Goal: Task Accomplishment & Management: Manage account settings

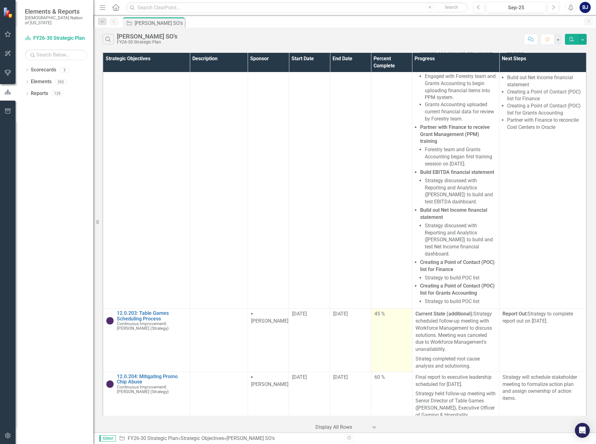
scroll to position [1740, 0]
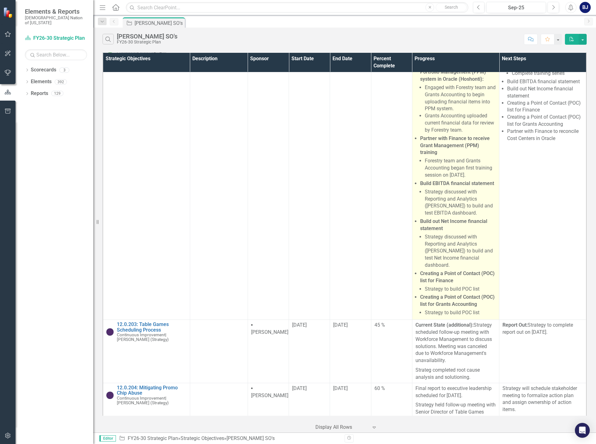
click at [443, 269] on li "Strategy discussed with Reporting and Analytics ([PERSON_NAME]) to build and te…" at bounding box center [460, 251] width 71 height 35
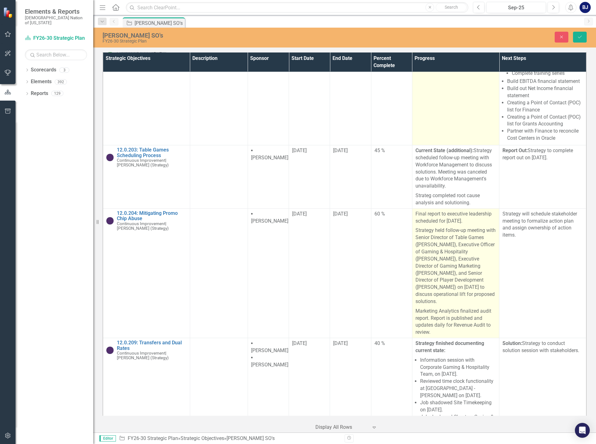
type textarea "<p>Action Items worked on for September:</p> <ul> <li><strong>Partner with Fina…"
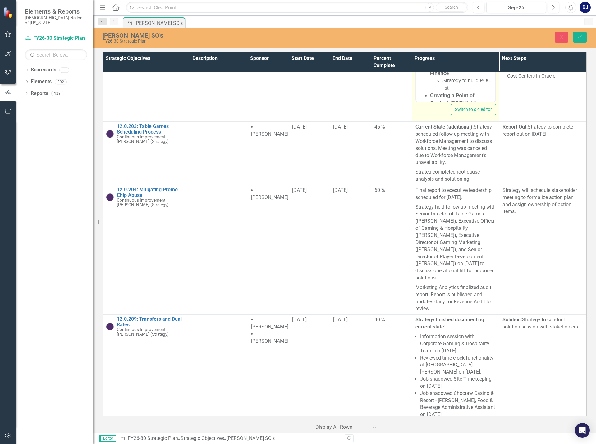
scroll to position [315, 0]
drag, startPoint x: 461, startPoint y: 46, endPoint x: 479, endPoint y: 49, distance: 18.0
click at [479, 49] on li "Strategy to build POC list" at bounding box center [467, 50] width 51 height 15
click at [463, 84] on li "Strategy to build POC list" at bounding box center [467, 88] width 51 height 15
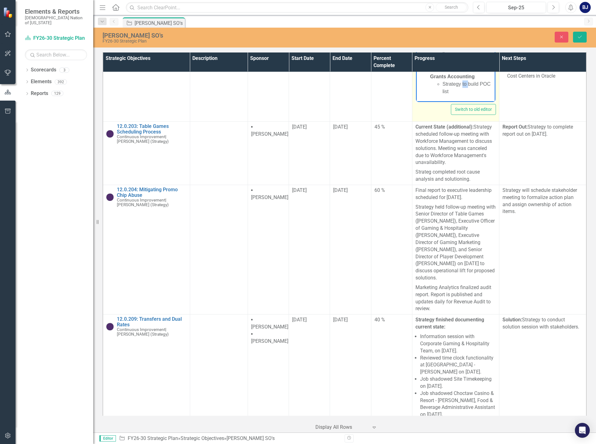
click at [463, 84] on li "Strategy to build POC list" at bounding box center [467, 88] width 51 height 15
drag, startPoint x: 462, startPoint y: 84, endPoint x: 477, endPoint y: 84, distance: 14.9
click at [477, 84] on li "Strategy to build POC list" at bounding box center [467, 88] width 51 height 15
click at [579, 34] on button "Save" at bounding box center [580, 37] width 14 height 11
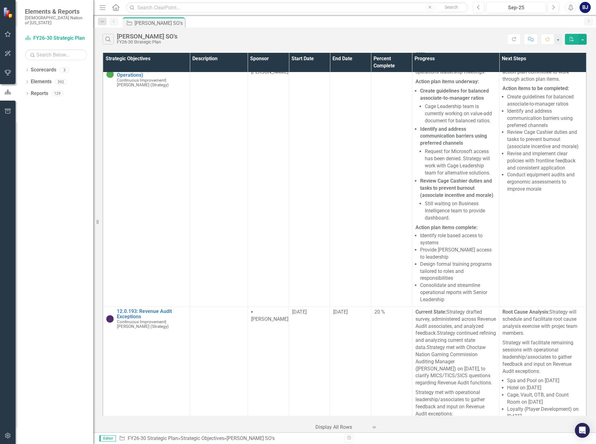
scroll to position [1134, 0]
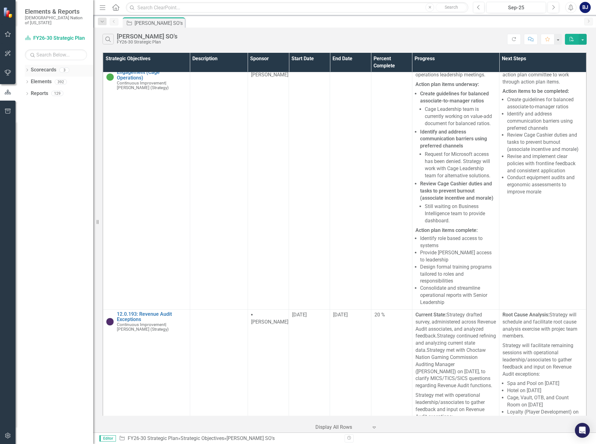
click at [26, 69] on icon "Dropdown" at bounding box center [27, 70] width 4 height 3
click at [26, 128] on icon "Dropdown" at bounding box center [27, 129] width 4 height 3
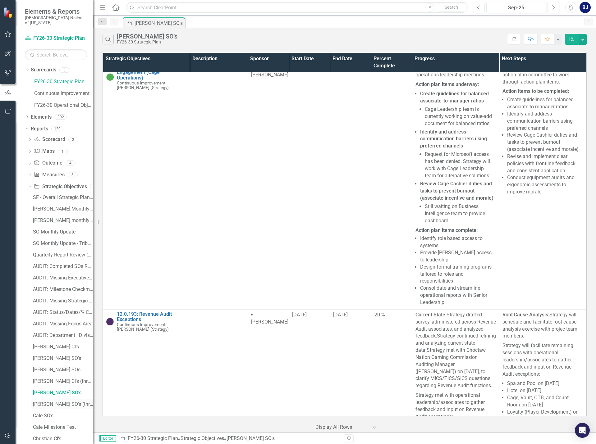
click at [71, 402] on div "[PERSON_NAME] SO's (three-month view)" at bounding box center [63, 405] width 60 height 6
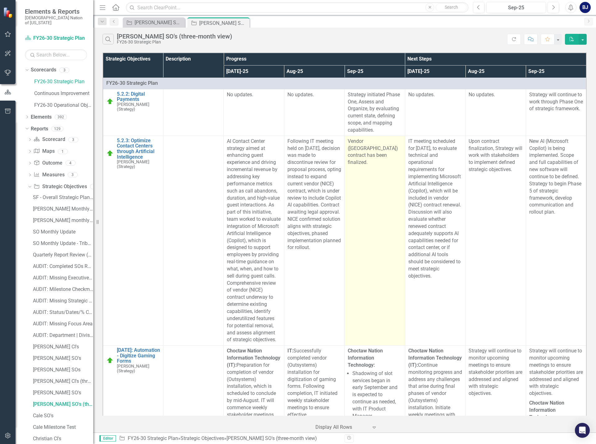
click at [371, 140] on p "Vendor ([GEOGRAPHIC_DATA]) contract has been finalized." at bounding box center [375, 152] width 54 height 28
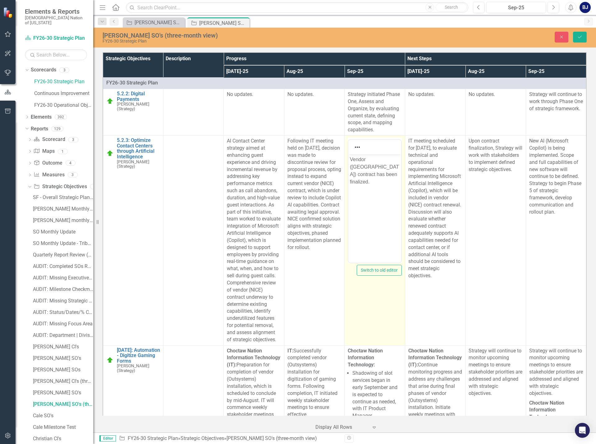
click at [378, 158] on p "Vendor ([GEOGRAPHIC_DATA]) contract has been finalized." at bounding box center [374, 171] width 49 height 30
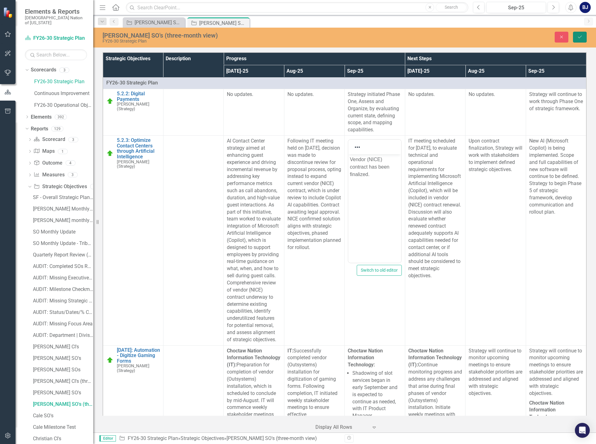
click at [582, 39] on icon "Save" at bounding box center [580, 37] width 6 height 4
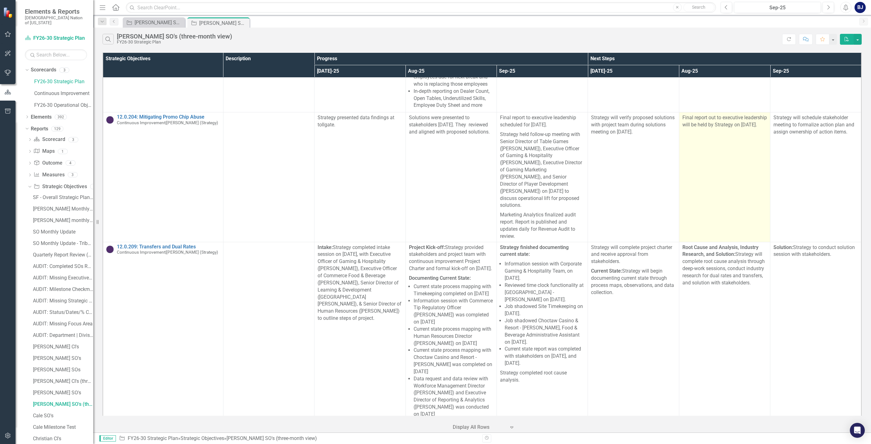
scroll to position [3052, 0]
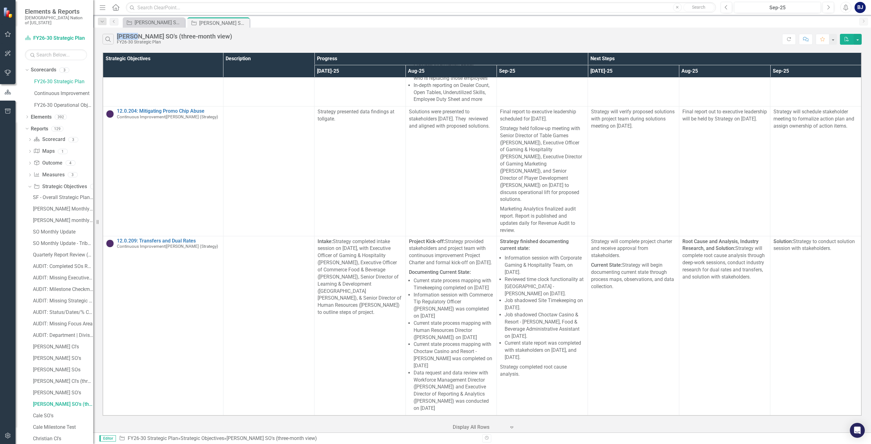
click at [0, 0] on div "Close" at bounding box center [0, 0] width 0 height 0
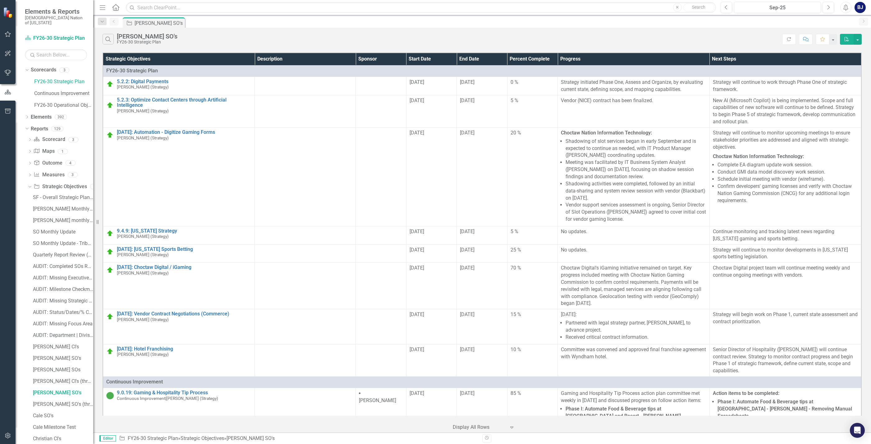
click at [4, 36] on button "button" at bounding box center [8, 34] width 14 height 13
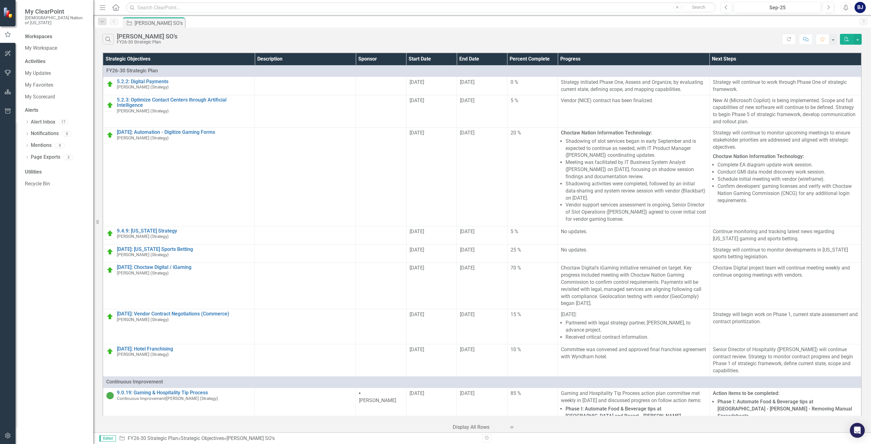
click at [79, 242] on div "Workspaces My Workspace Activities My Updates My Favorites My Scorecard Alerts …" at bounding box center [55, 238] width 78 height 411
click at [30, 70] on link "My Updates" at bounding box center [56, 73] width 62 height 7
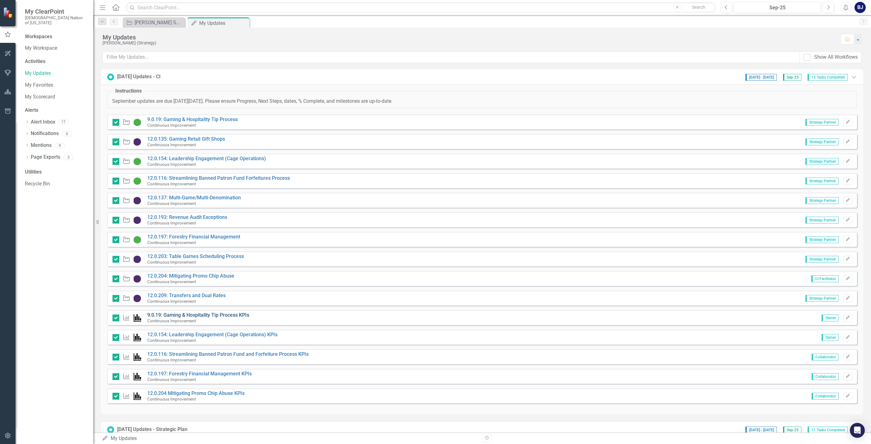
click at [201, 315] on link "9.0.19: Gaming & Hospitality Tip Process KPIs" at bounding box center [198, 315] width 102 height 6
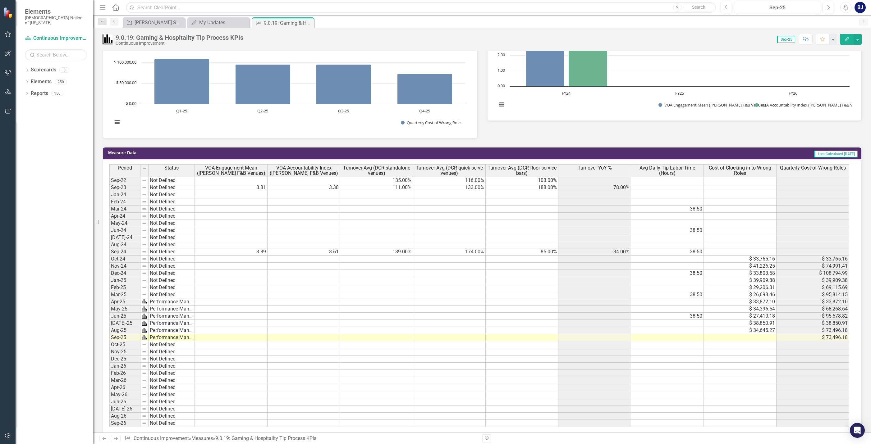
scroll to position [330, 0]
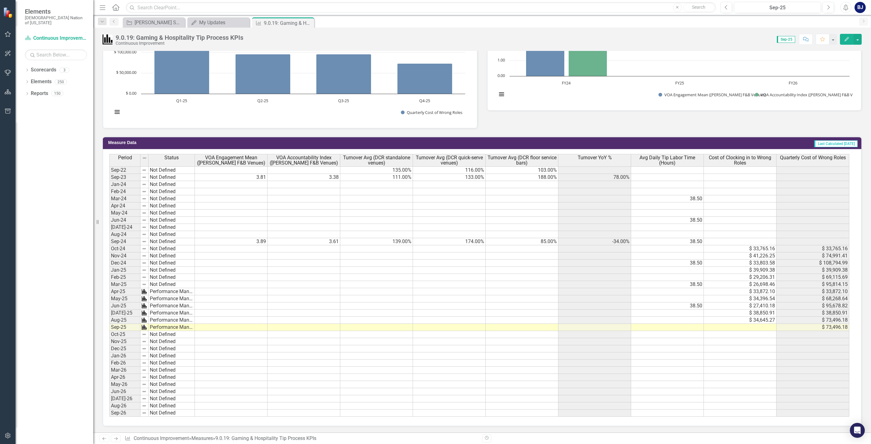
click at [595, 328] on td at bounding box center [667, 327] width 73 height 7
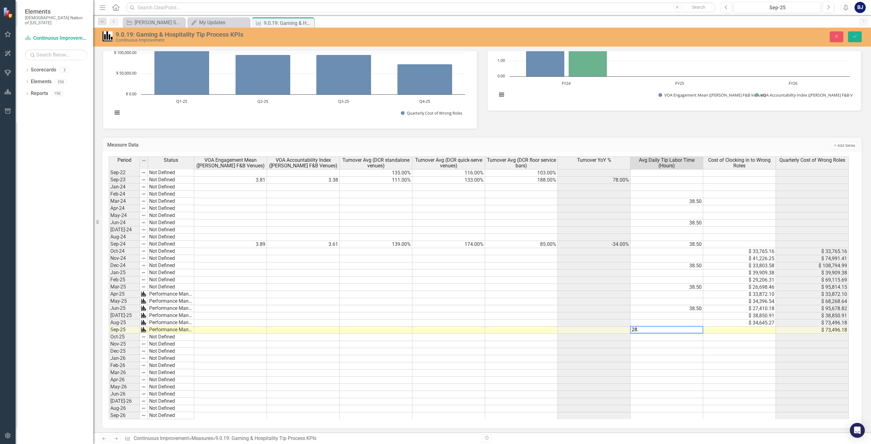
type textarea "28.9"
click at [595, 38] on icon "Save" at bounding box center [855, 36] width 6 height 4
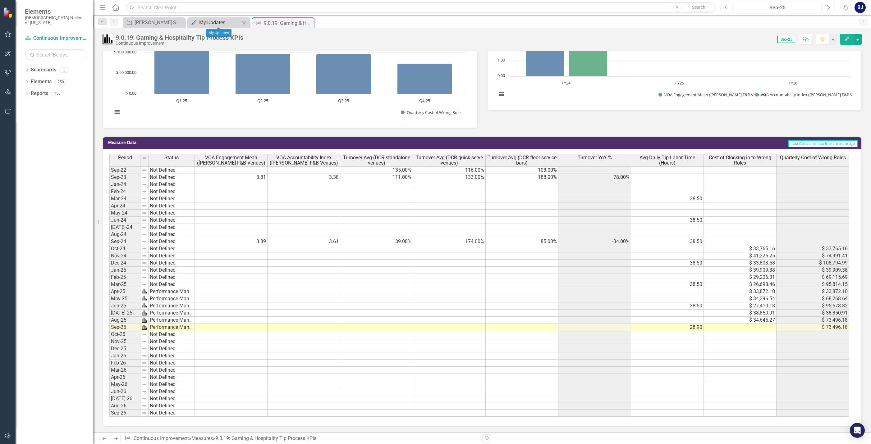
click at [232, 25] on div "My Updates" at bounding box center [219, 23] width 41 height 8
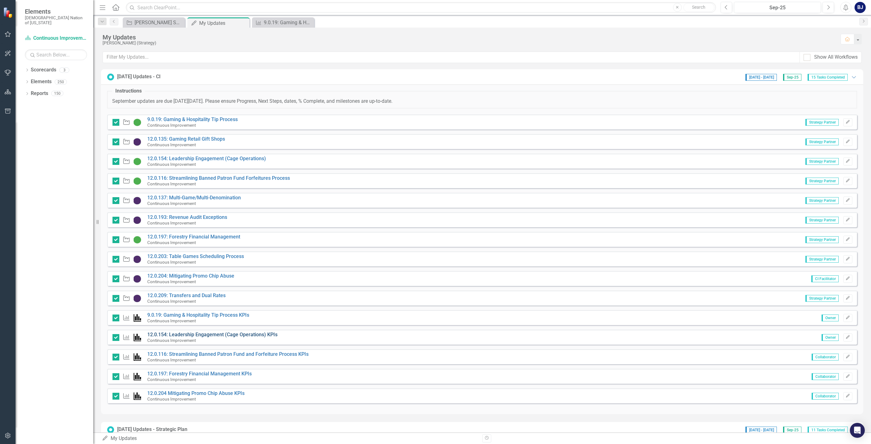
click at [208, 337] on link "12.0.154: Leadership Engagement (Cage Operations) KPIs" at bounding box center [212, 335] width 130 height 6
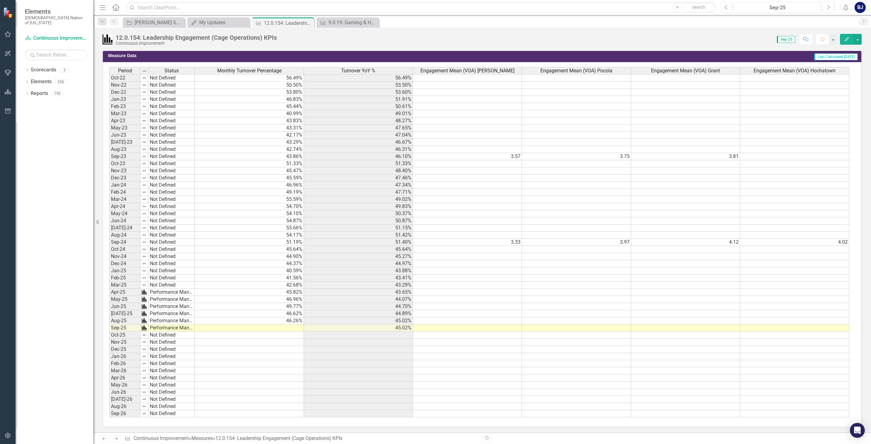
scroll to position [413, 0]
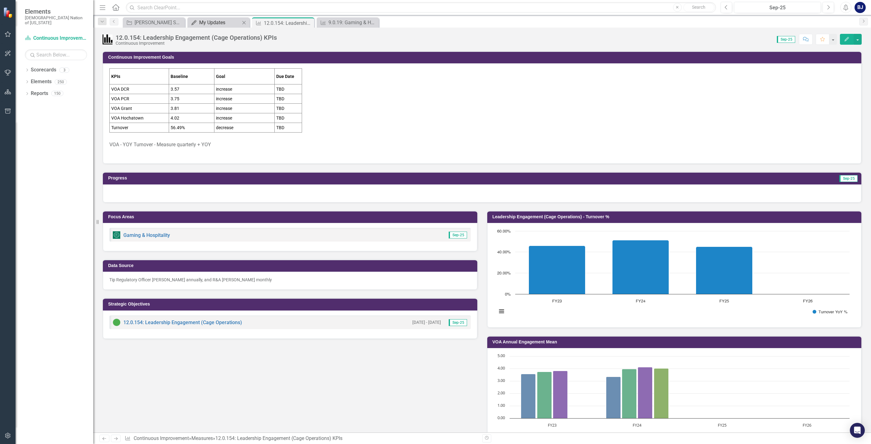
click at [219, 22] on div "My Updates" at bounding box center [219, 23] width 41 height 8
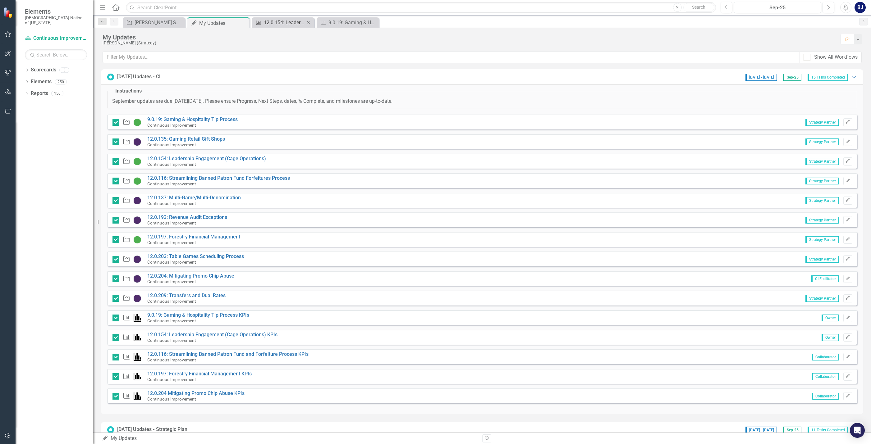
click at [271, 22] on div "12.0.154: Leadership Engagement (Cage Operations) KPIs" at bounding box center [284, 23] width 41 height 8
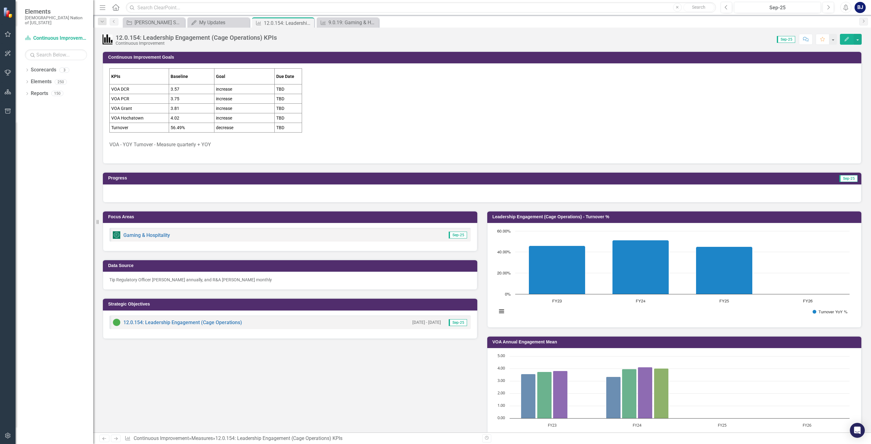
scroll to position [342, 0]
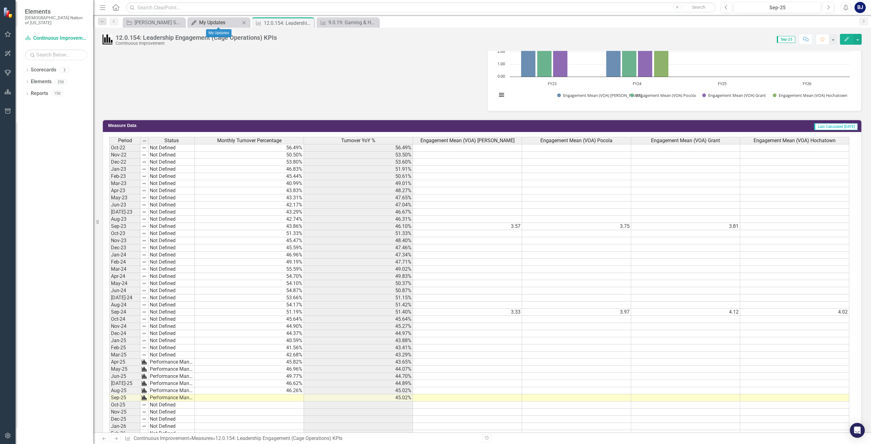
click at [215, 19] on div "My Updates" at bounding box center [219, 23] width 41 height 8
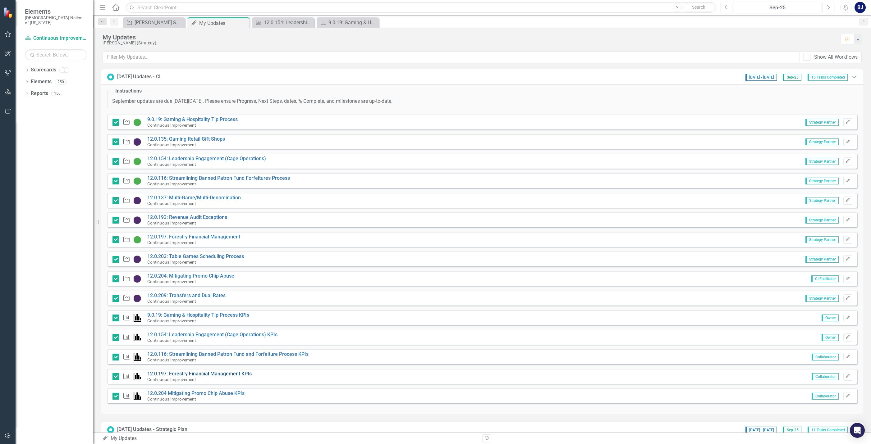
click at [200, 375] on link "12.0.197: Forestry Financial Management KPIs" at bounding box center [199, 374] width 104 height 6
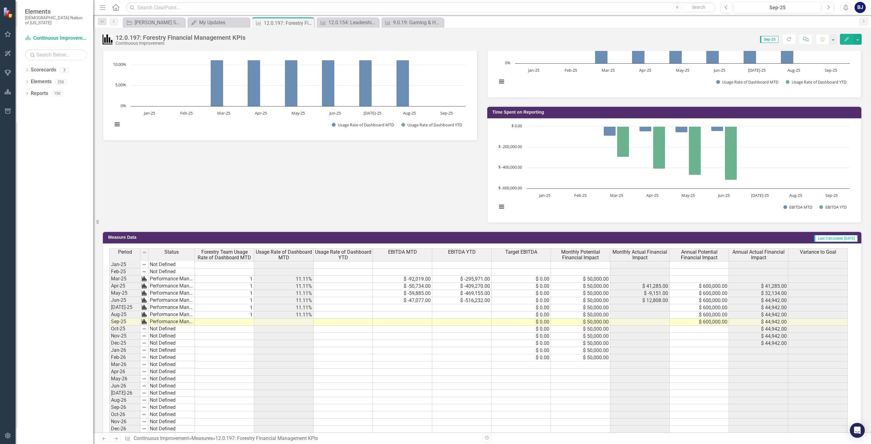
scroll to position [342, 0]
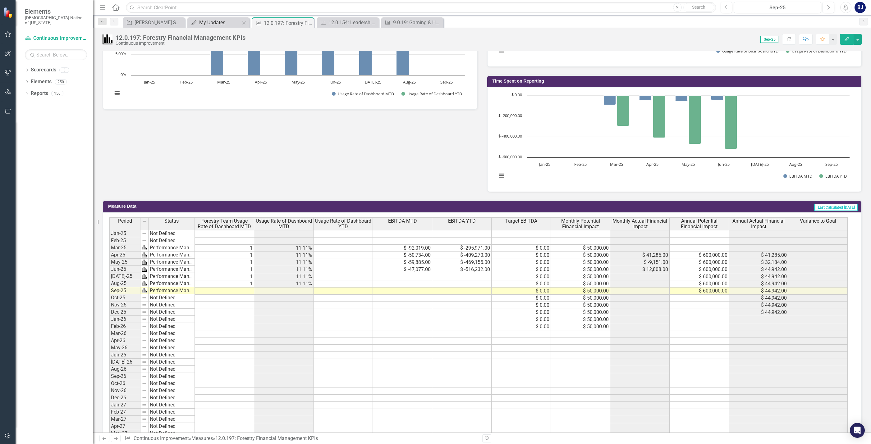
click at [226, 25] on div "My Updates" at bounding box center [219, 23] width 41 height 8
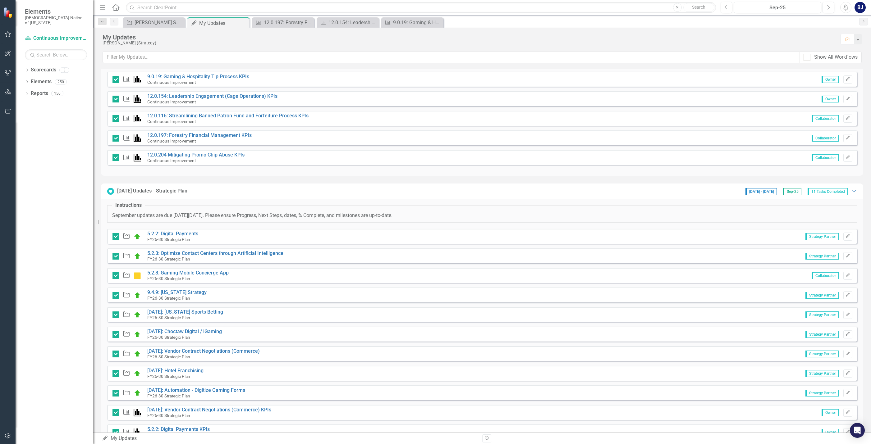
scroll to position [264, 0]
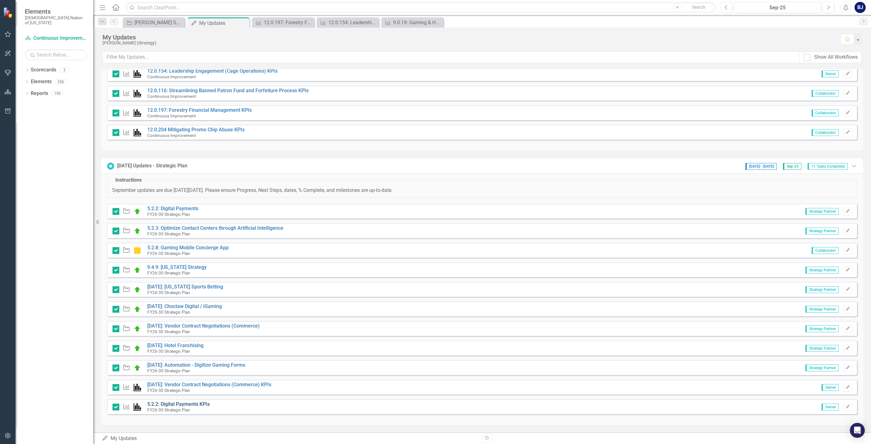
click at [160, 404] on link "5.2.2: Digital Payments KPIs" at bounding box center [178, 404] width 62 height 6
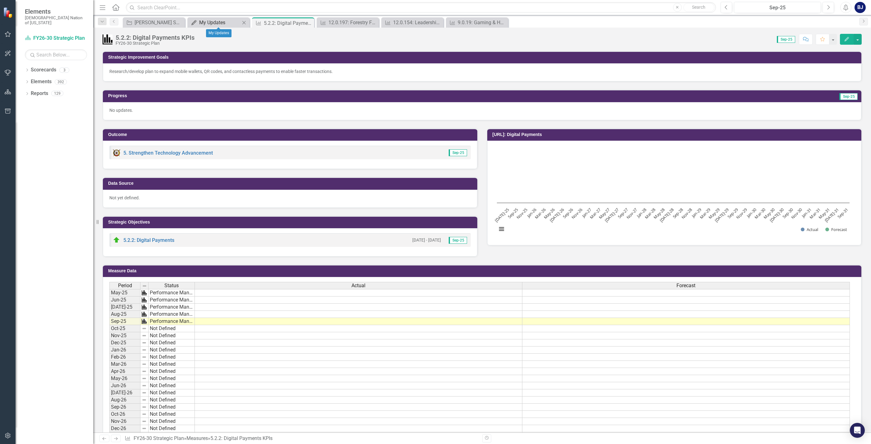
click at [226, 25] on div "My Updates" at bounding box center [219, 23] width 41 height 8
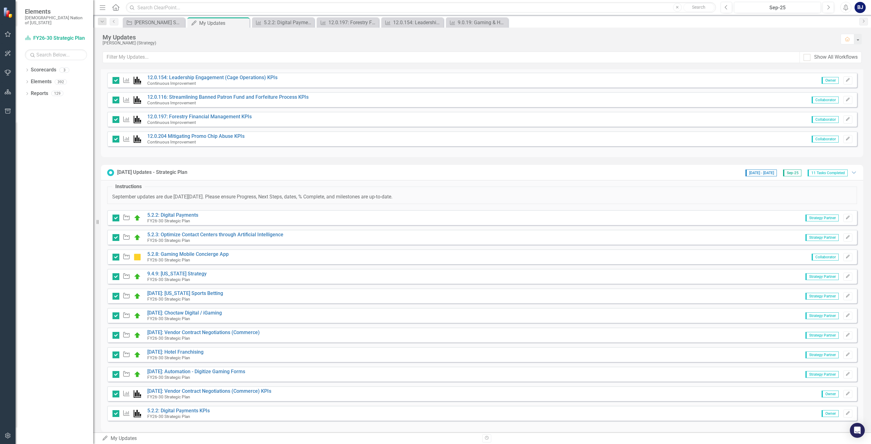
scroll to position [264, 0]
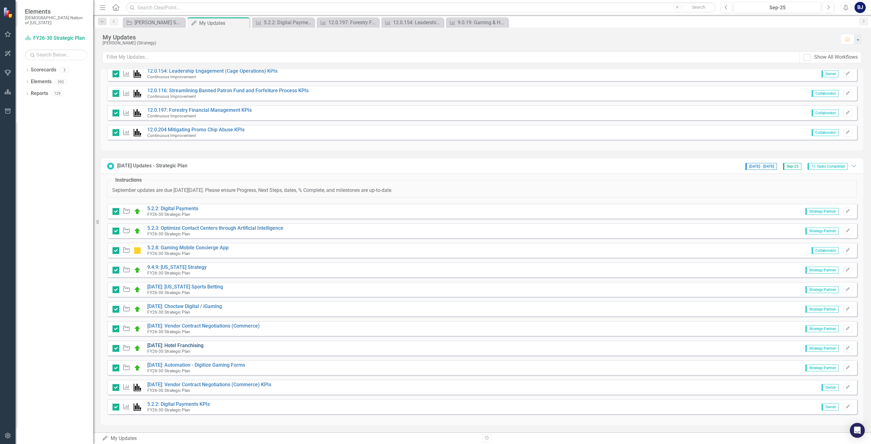
click at [189, 345] on link "[DATE]: Hotel Franchising" at bounding box center [175, 346] width 56 height 6
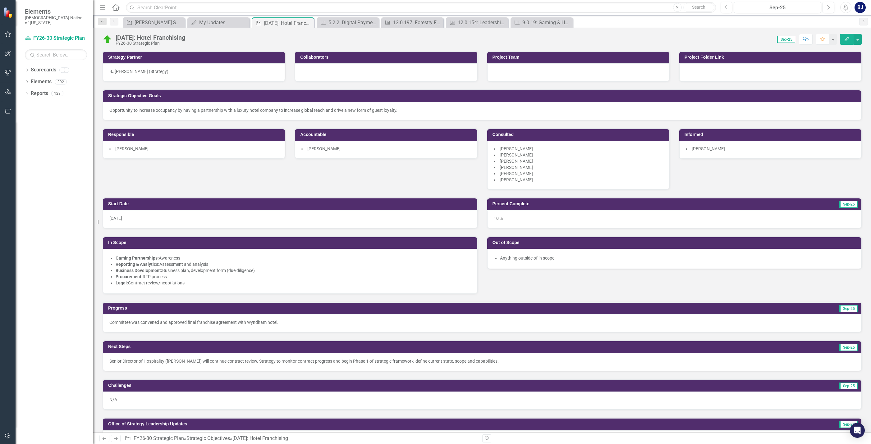
scroll to position [155, 0]
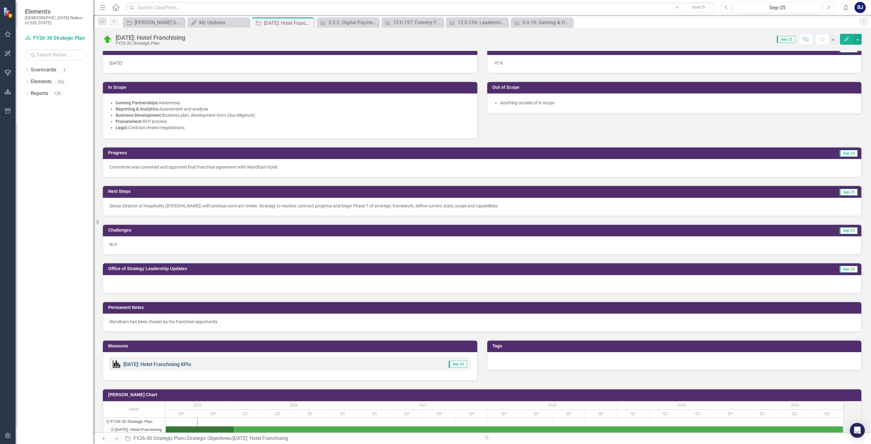
click at [171, 364] on link "[DATE]: Hotel Franchising KPIs" at bounding box center [157, 365] width 68 height 6
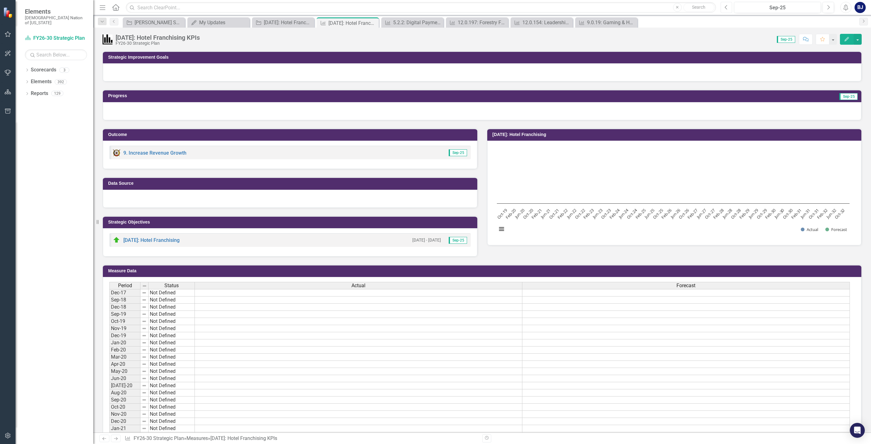
click at [728, 11] on button "Previous" at bounding box center [725, 7] width 11 height 11
click at [855, 42] on button "button" at bounding box center [857, 39] width 8 height 11
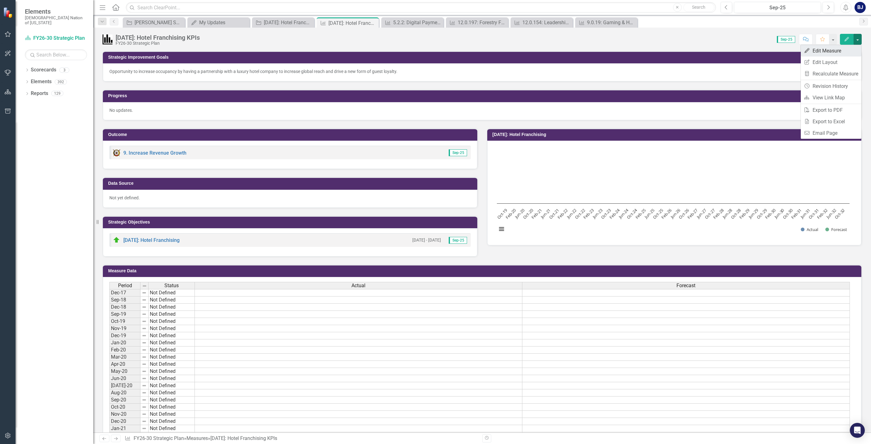
click at [834, 51] on link "Edit Edit Measure" at bounding box center [831, 50] width 61 height 11
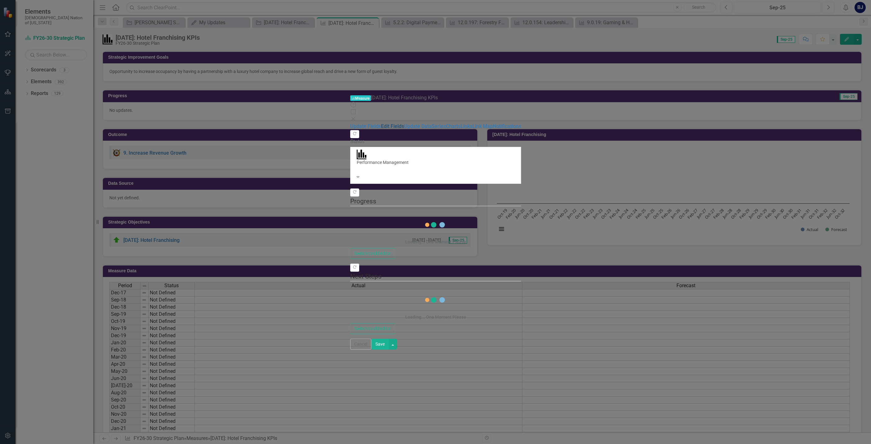
click at [381, 123] on link "Edit Fields" at bounding box center [392, 126] width 23 height 6
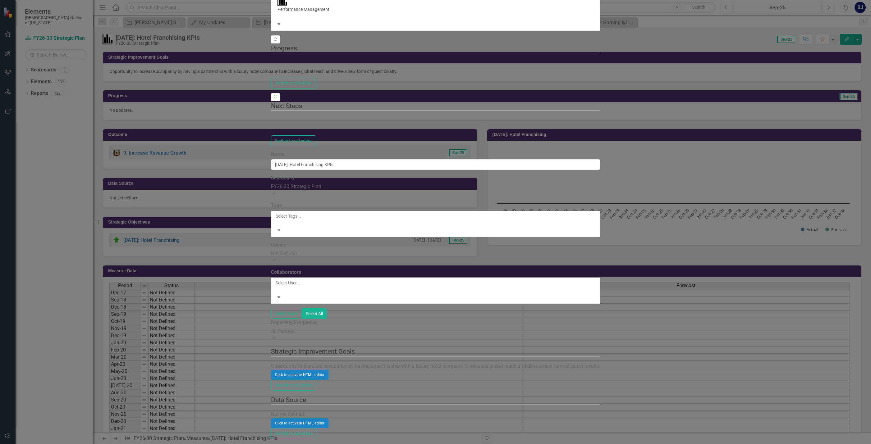
click at [277, 286] on div at bounding box center [435, 289] width 321 height 6
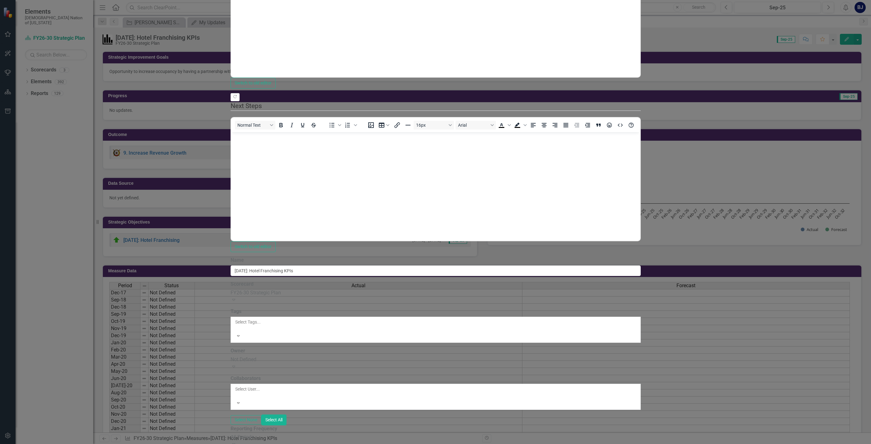
click at [276, 356] on div "Not Defined" at bounding box center [435, 359] width 410 height 7
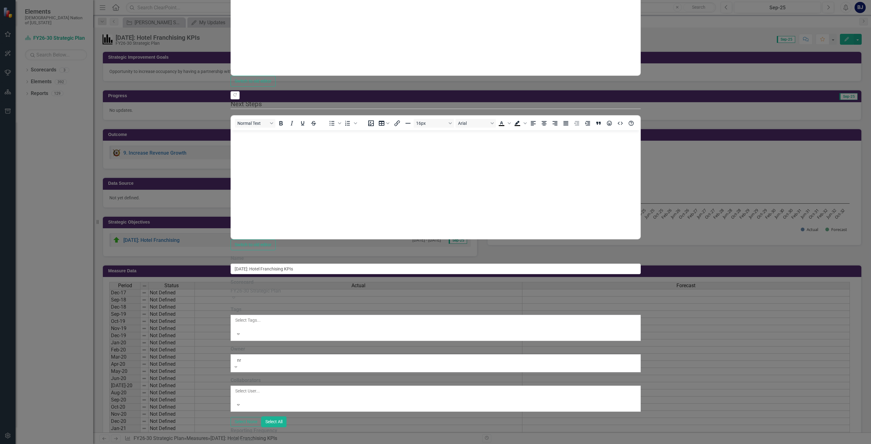
type input "n"
type input "brook"
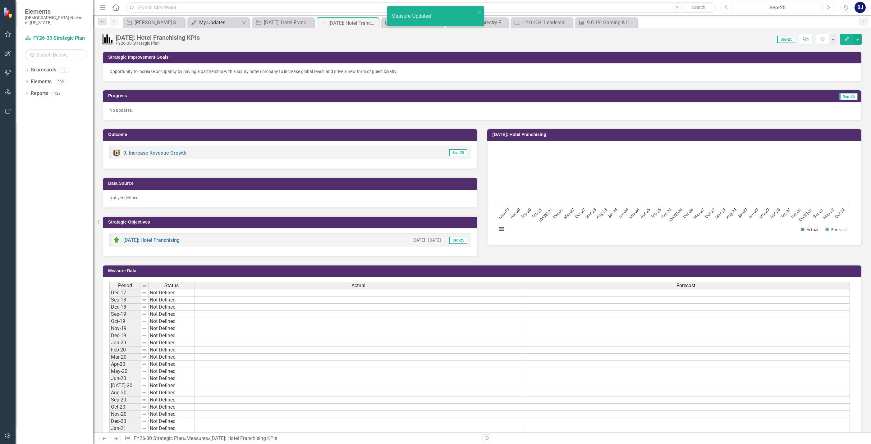
click at [216, 21] on div "My Updates" at bounding box center [219, 23] width 41 height 8
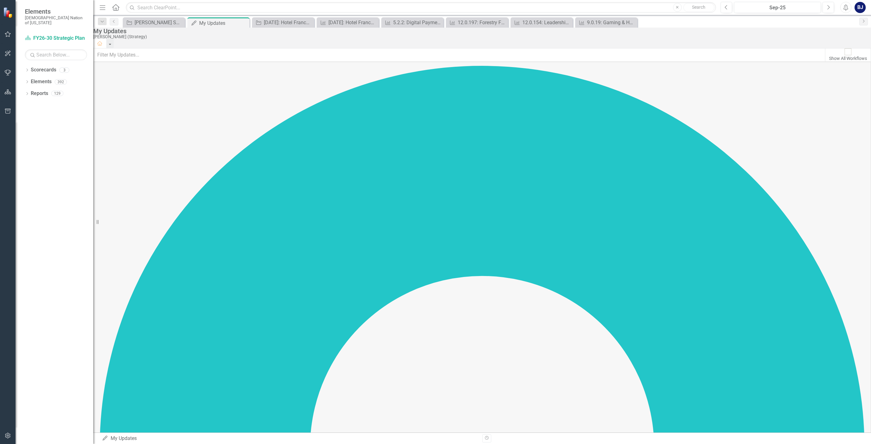
scroll to position [283, 0]
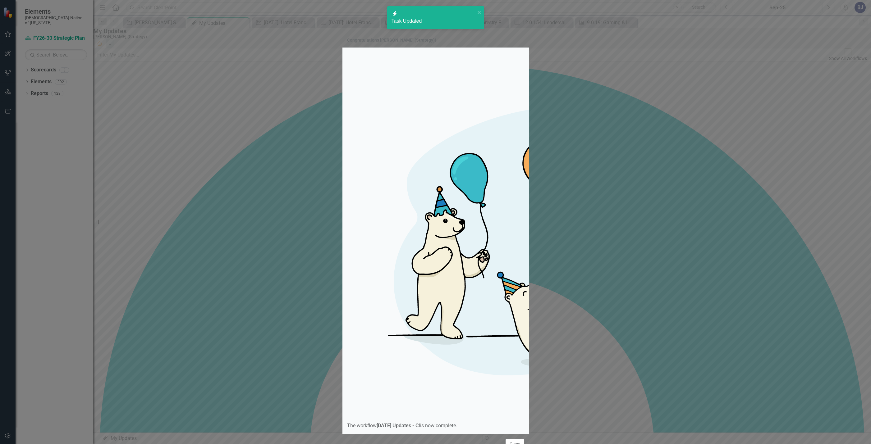
checkbox input "true"
click at [514, 439] on button "Close" at bounding box center [514, 444] width 19 height 11
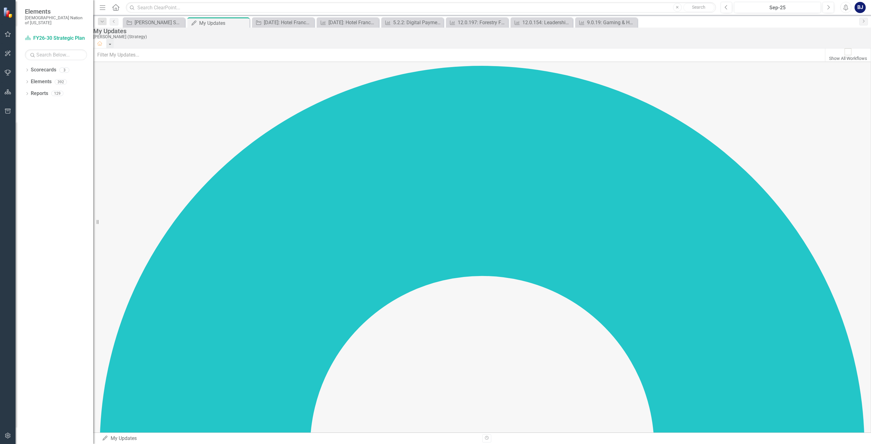
scroll to position [0, 0]
click at [247, 24] on icon "Close" at bounding box center [243, 23] width 6 height 5
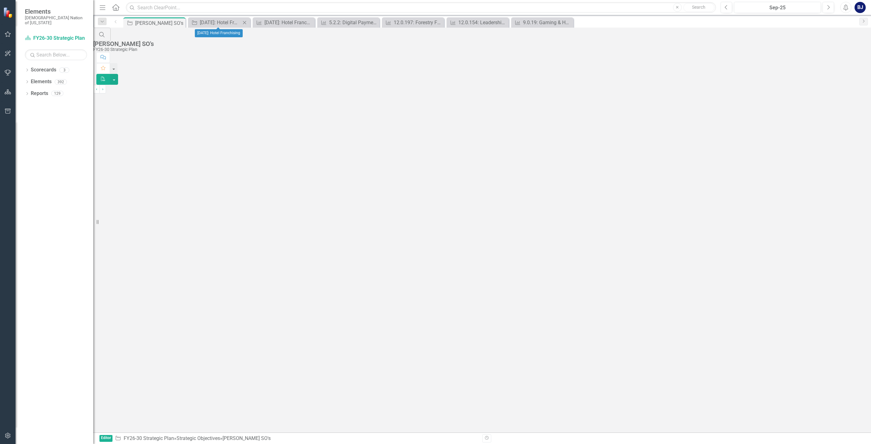
click at [247, 24] on icon "Close" at bounding box center [244, 22] width 6 height 5
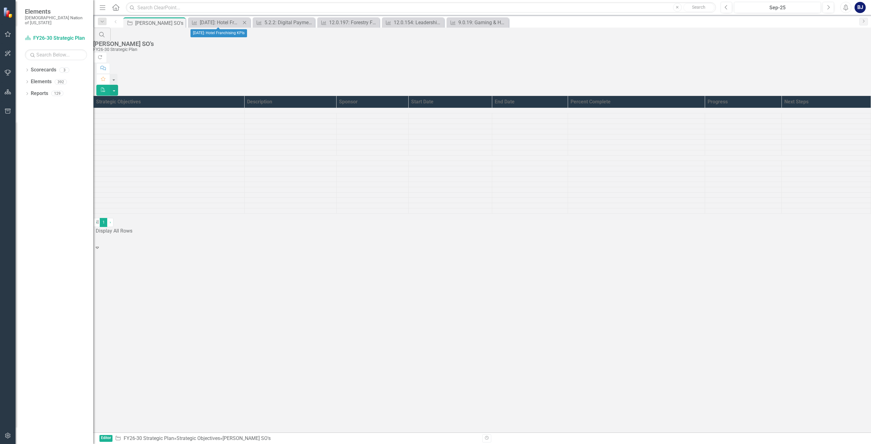
click at [245, 22] on icon "Close" at bounding box center [244, 22] width 6 height 5
click at [0, 0] on icon "Close" at bounding box center [0, 0] width 0 height 0
click at [245, 22] on div "Strategic Objective Brooke Johnson SO's Pin Close Measure 9.0.19: Gaming & Hosp…" at bounding box center [489, 22] width 734 height 10
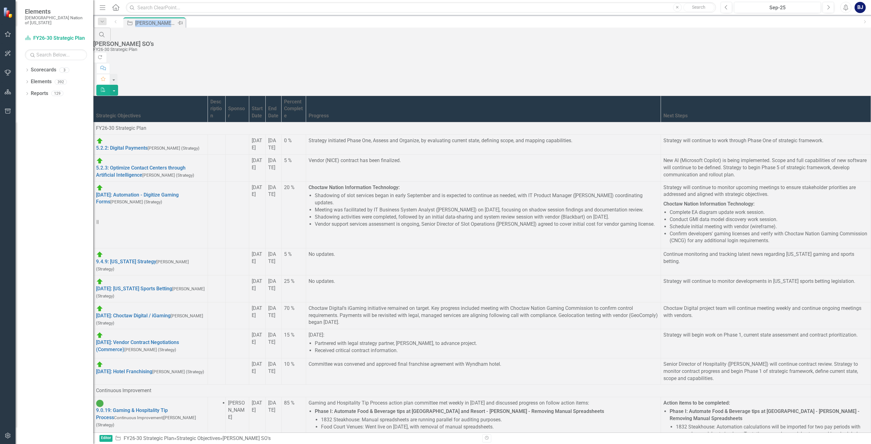
click at [179, 22] on icon "Pin" at bounding box center [179, 23] width 5 height 6
click at [179, 22] on icon "Pin" at bounding box center [180, 23] width 6 height 5
click at [115, 8] on icon "Home" at bounding box center [116, 7] width 8 height 7
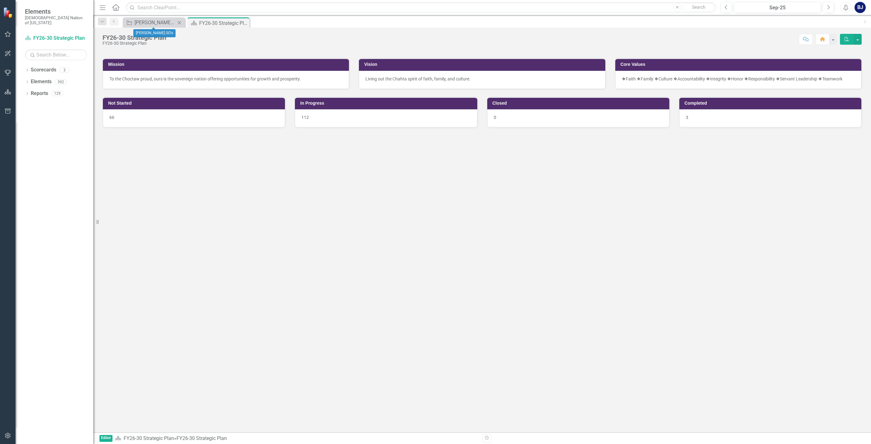
click at [177, 21] on icon "Close" at bounding box center [179, 22] width 6 height 5
